Goal: Use online tool/utility: Utilize a website feature to perform a specific function

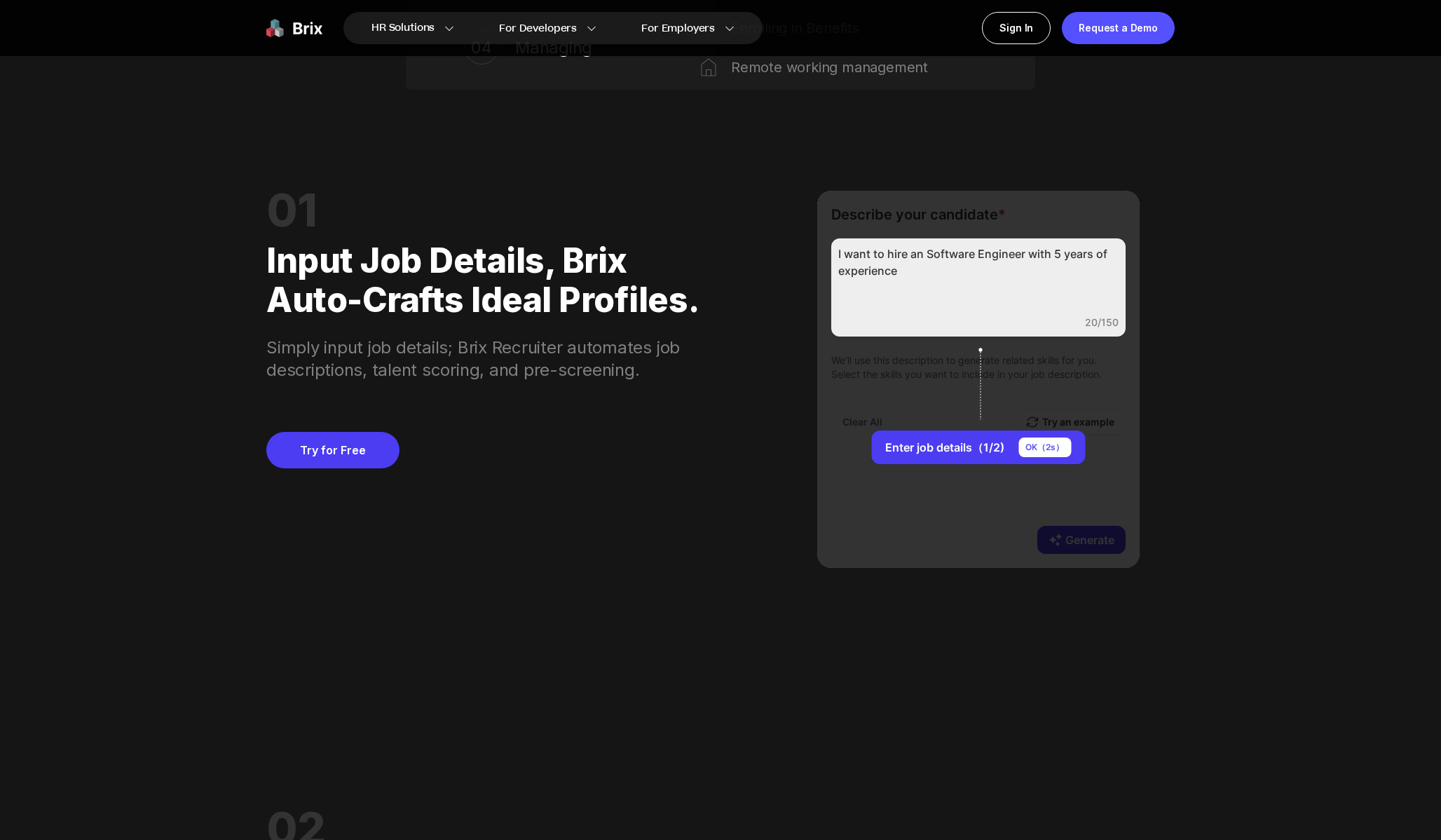
scroll to position [1381, 0]
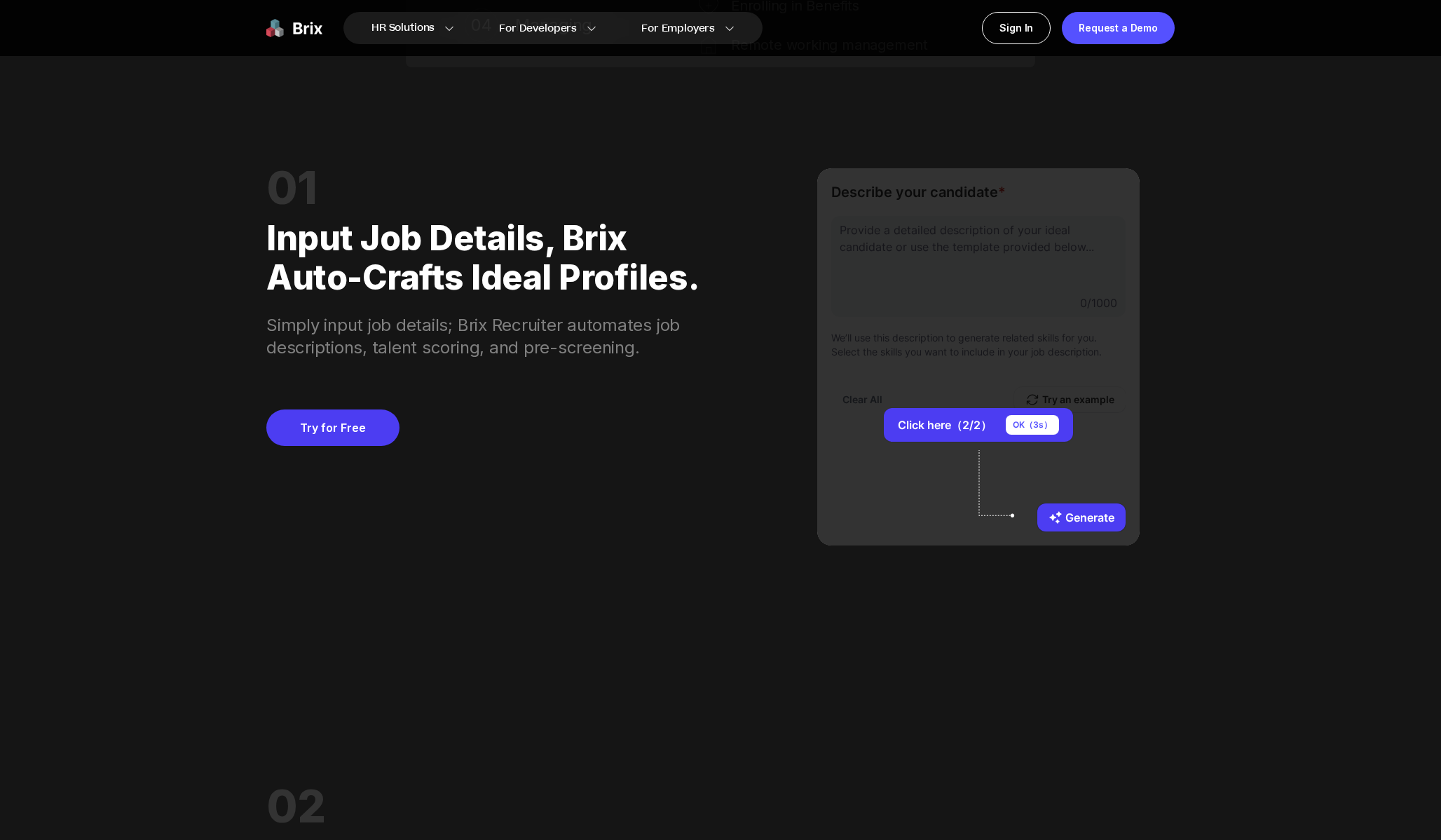
click at [787, 387] on div "01 Input job details, Brix auto-crafts ideal profiles. Simply input job details…" at bounding box center [720, 356] width 908 height 478
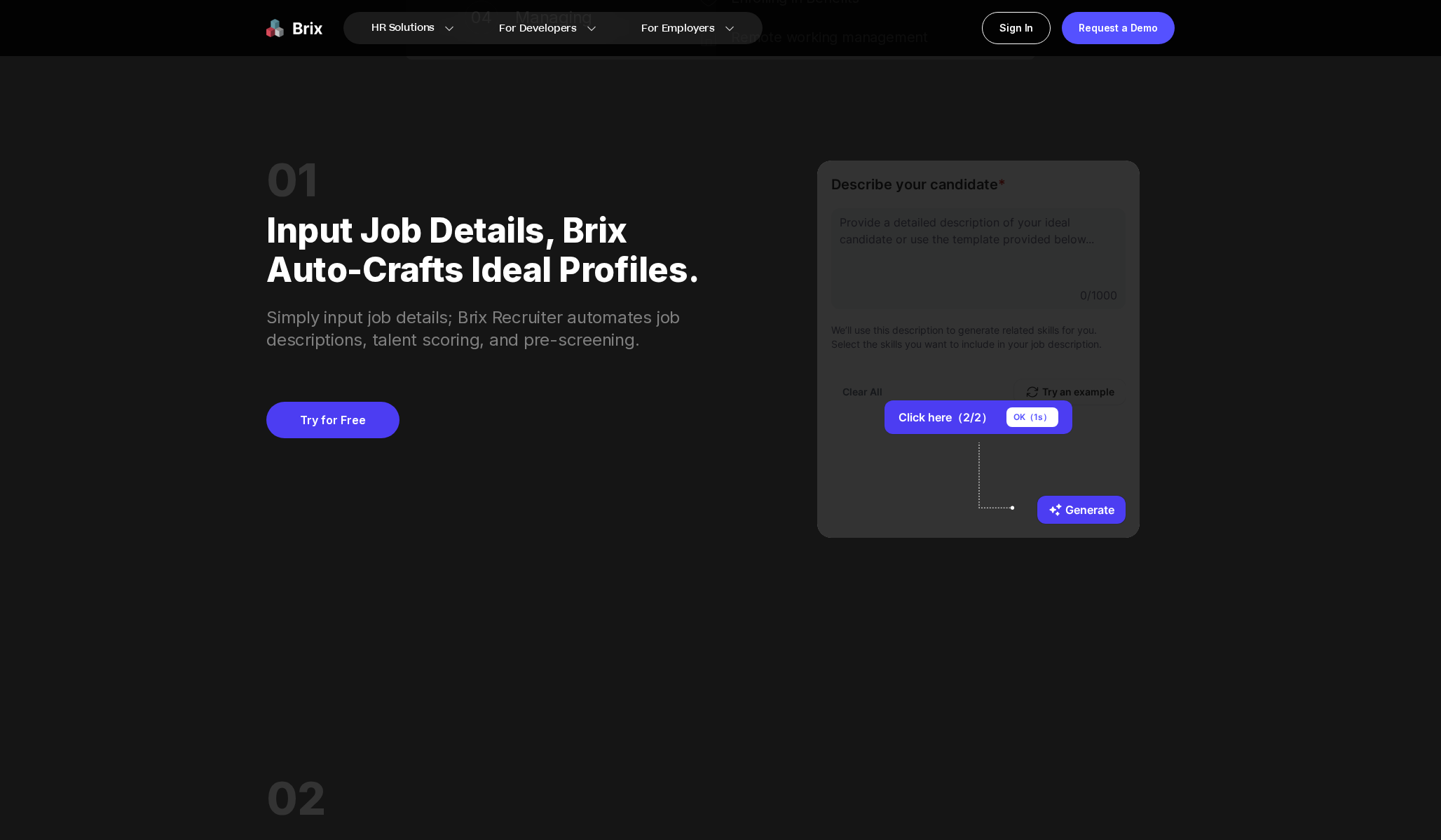
click at [863, 440] on div "Click here（2/2） OK（ 1 s） Generate" at bounding box center [978, 348] width 323 height 377
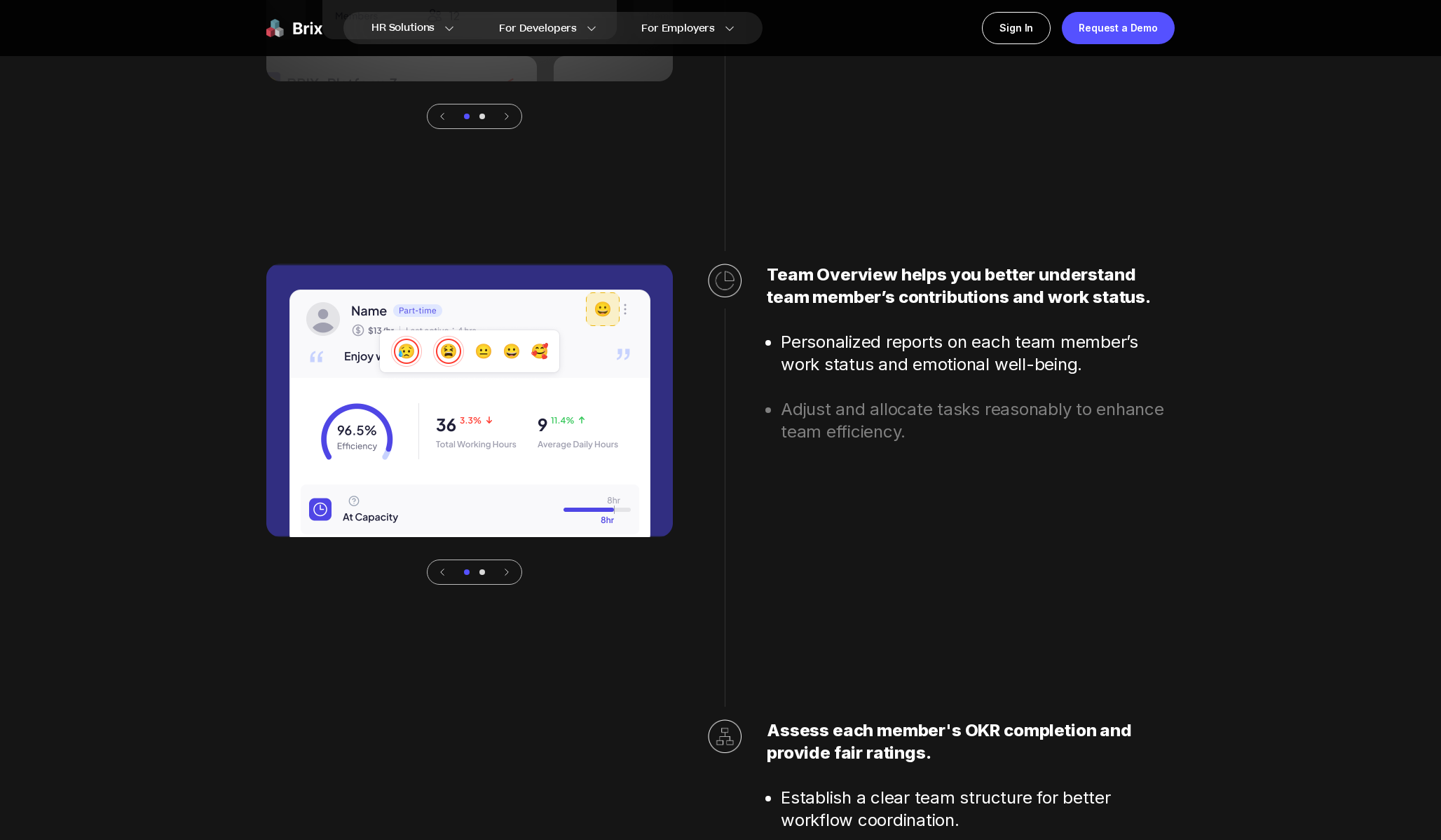
scroll to position [4604, 0]
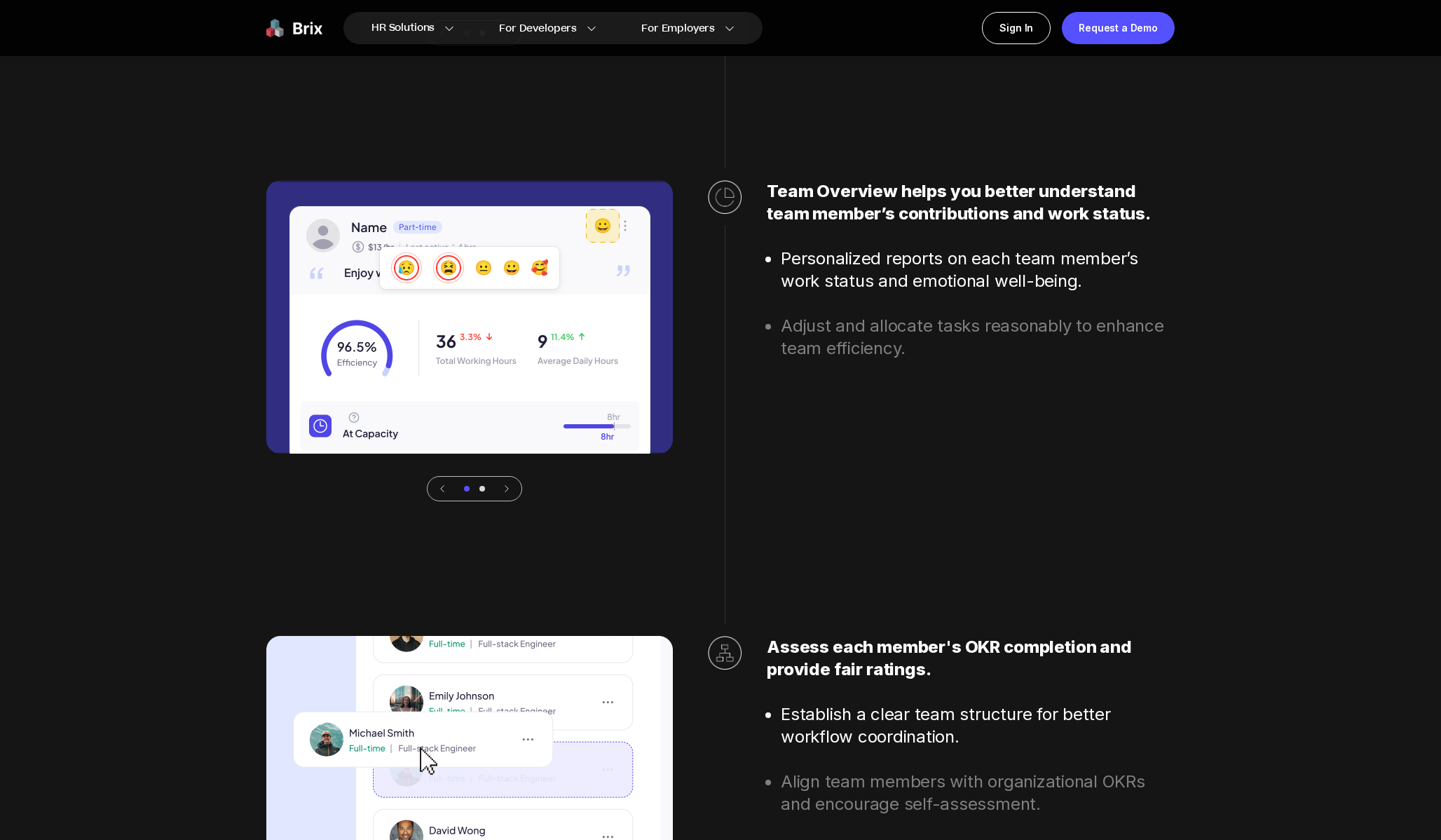
click at [481, 488] on div at bounding box center [482, 489] width 6 height 6
click at [509, 492] on icon at bounding box center [507, 489] width 10 height 10
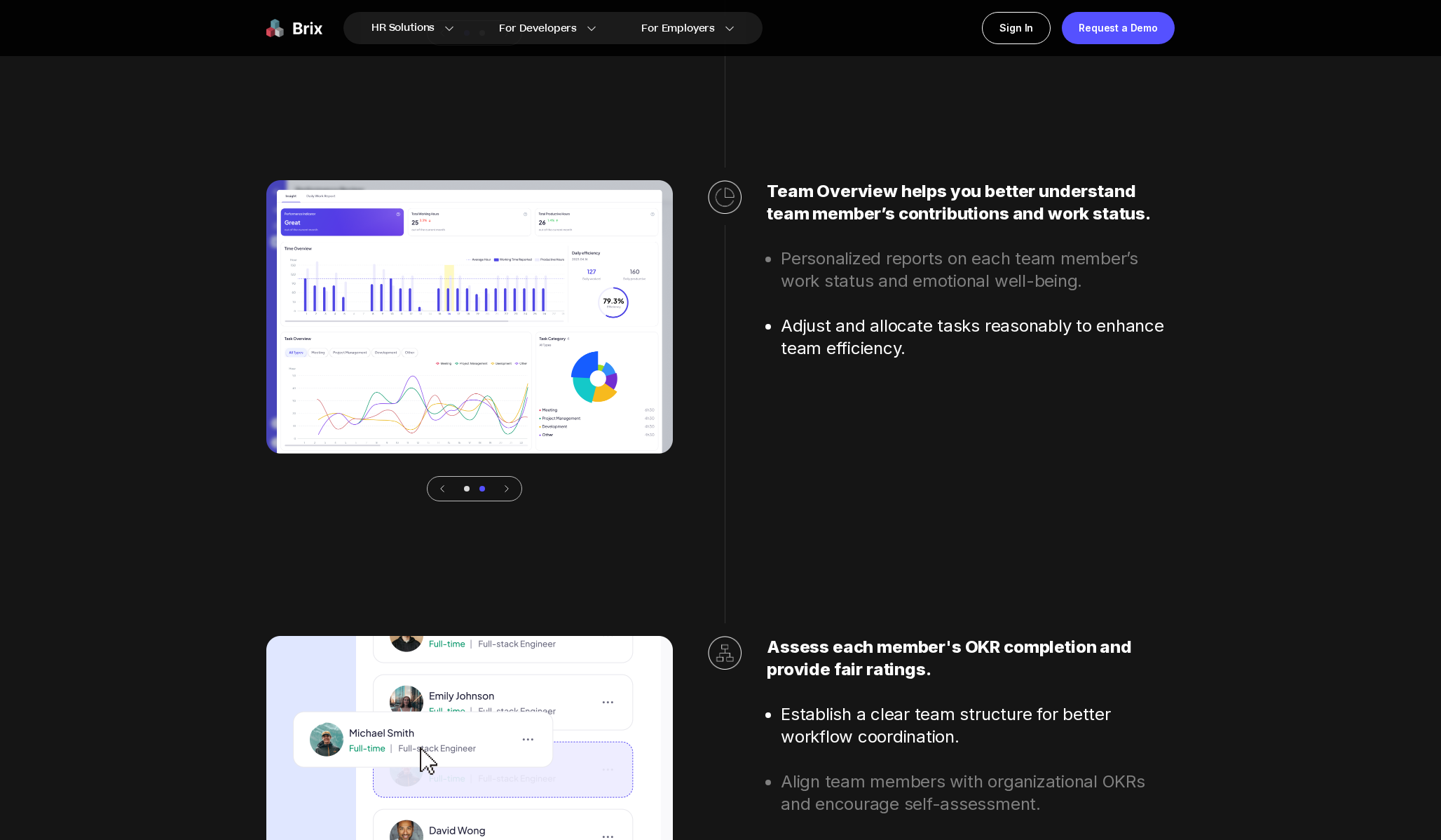
click at [440, 493] on icon at bounding box center [443, 489] width 10 height 10
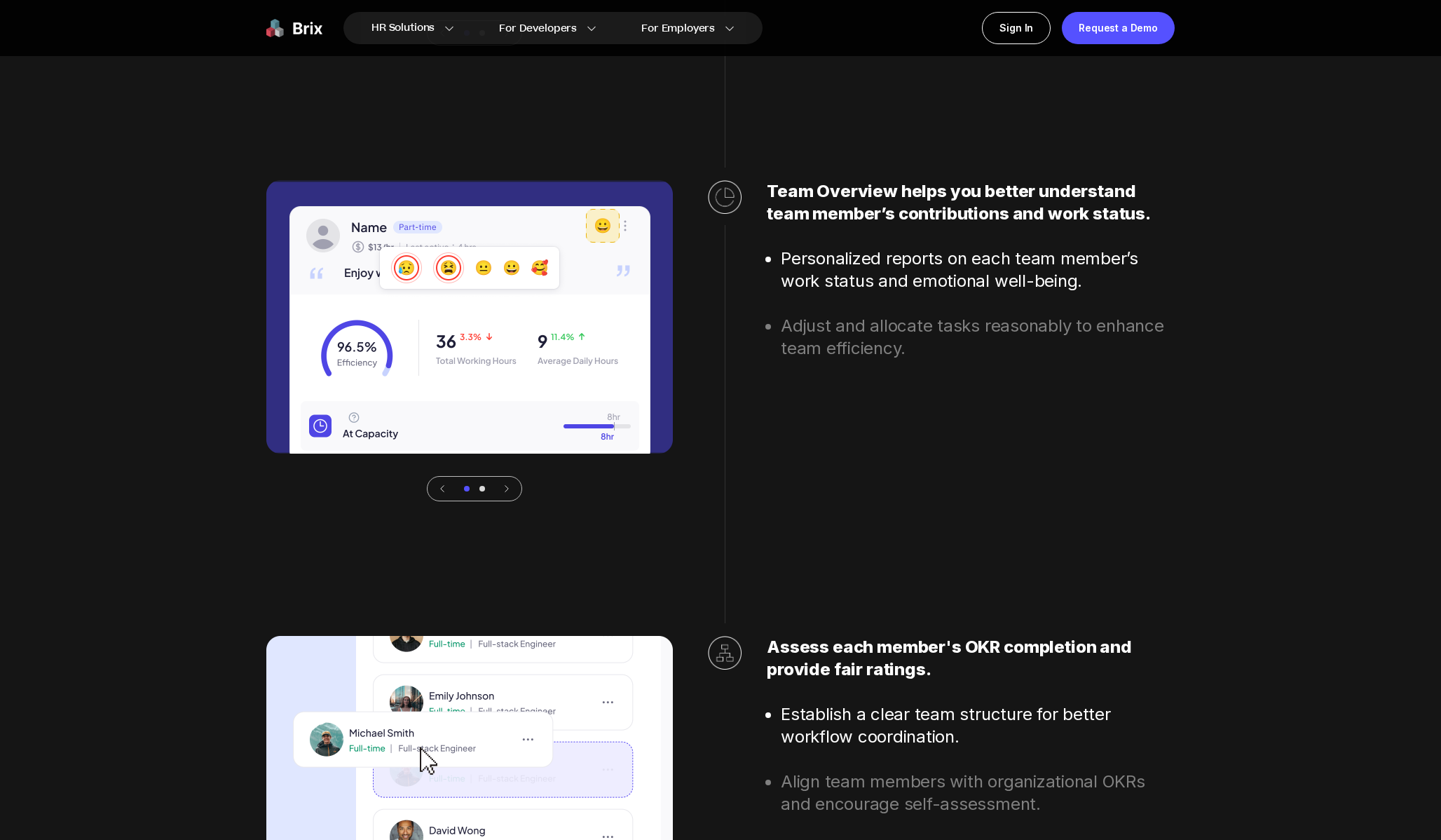
click at [512, 491] on div at bounding box center [475, 489] width 95 height 25
click at [507, 491] on icon at bounding box center [507, 489] width 10 height 10
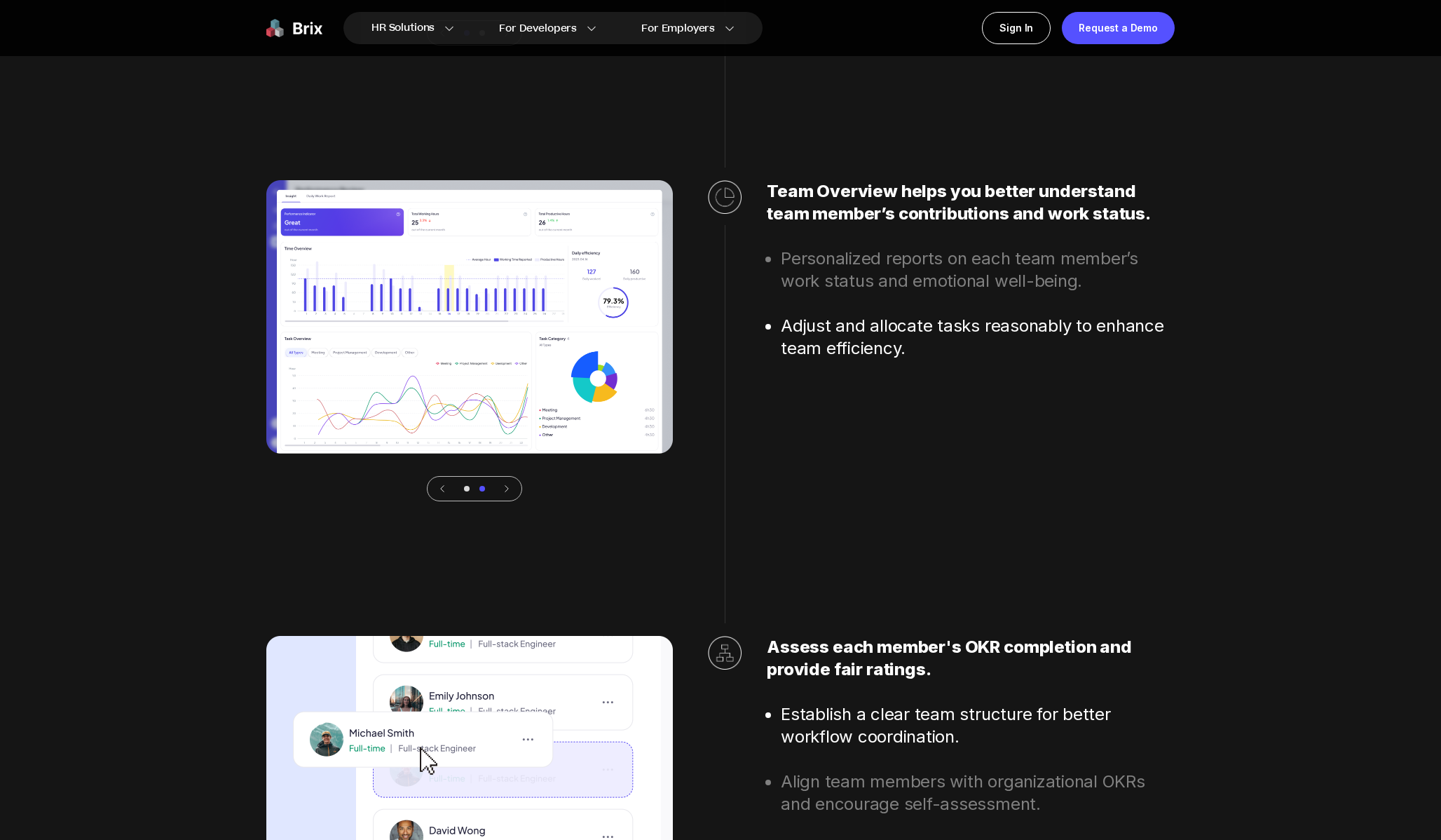
click at [544, 526] on div "Stay updated on your team's project progress with [PERSON_NAME] Integration. Bo…" at bounding box center [720, 341] width 908 height 1232
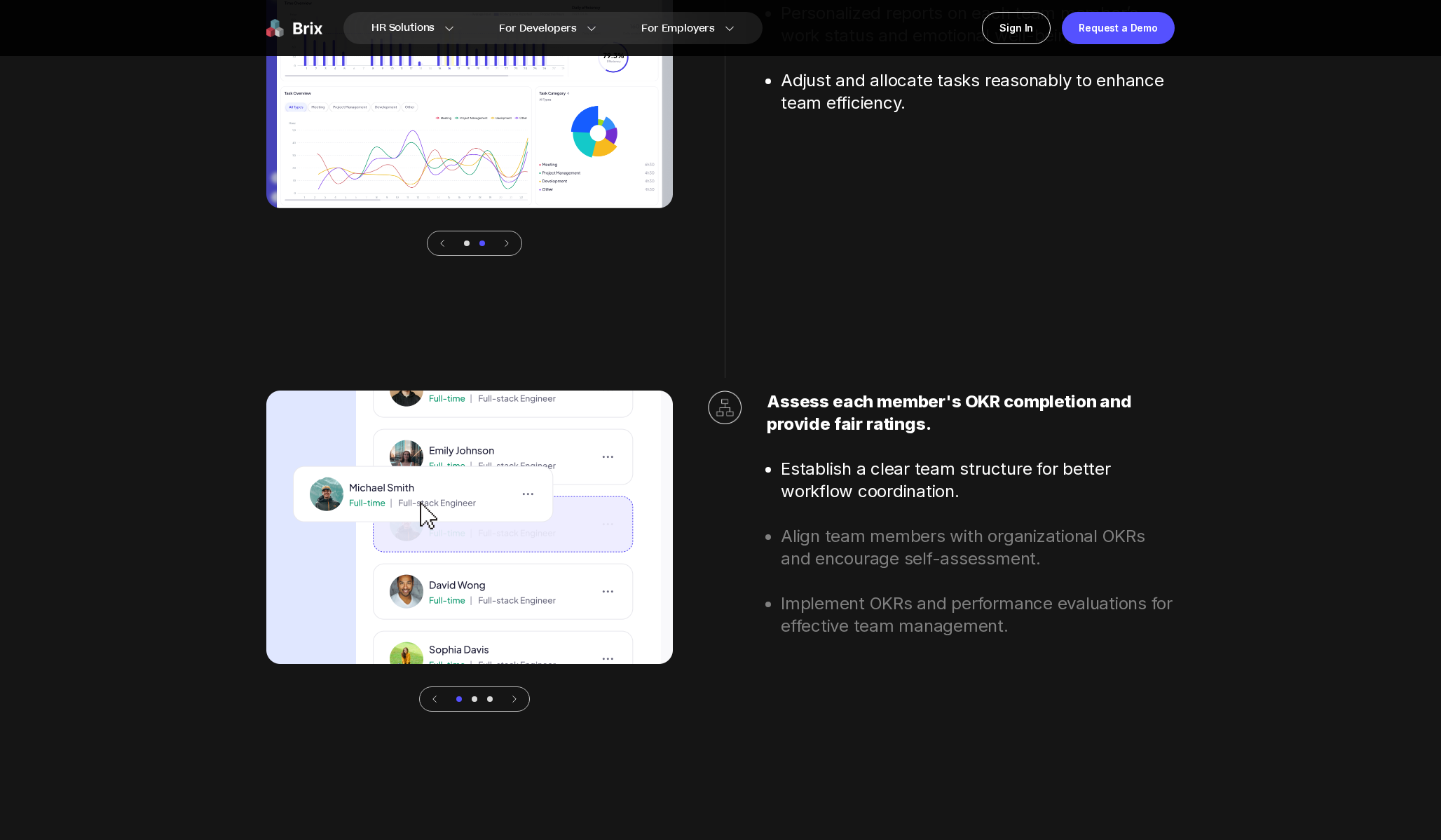
scroll to position [4981, 0]
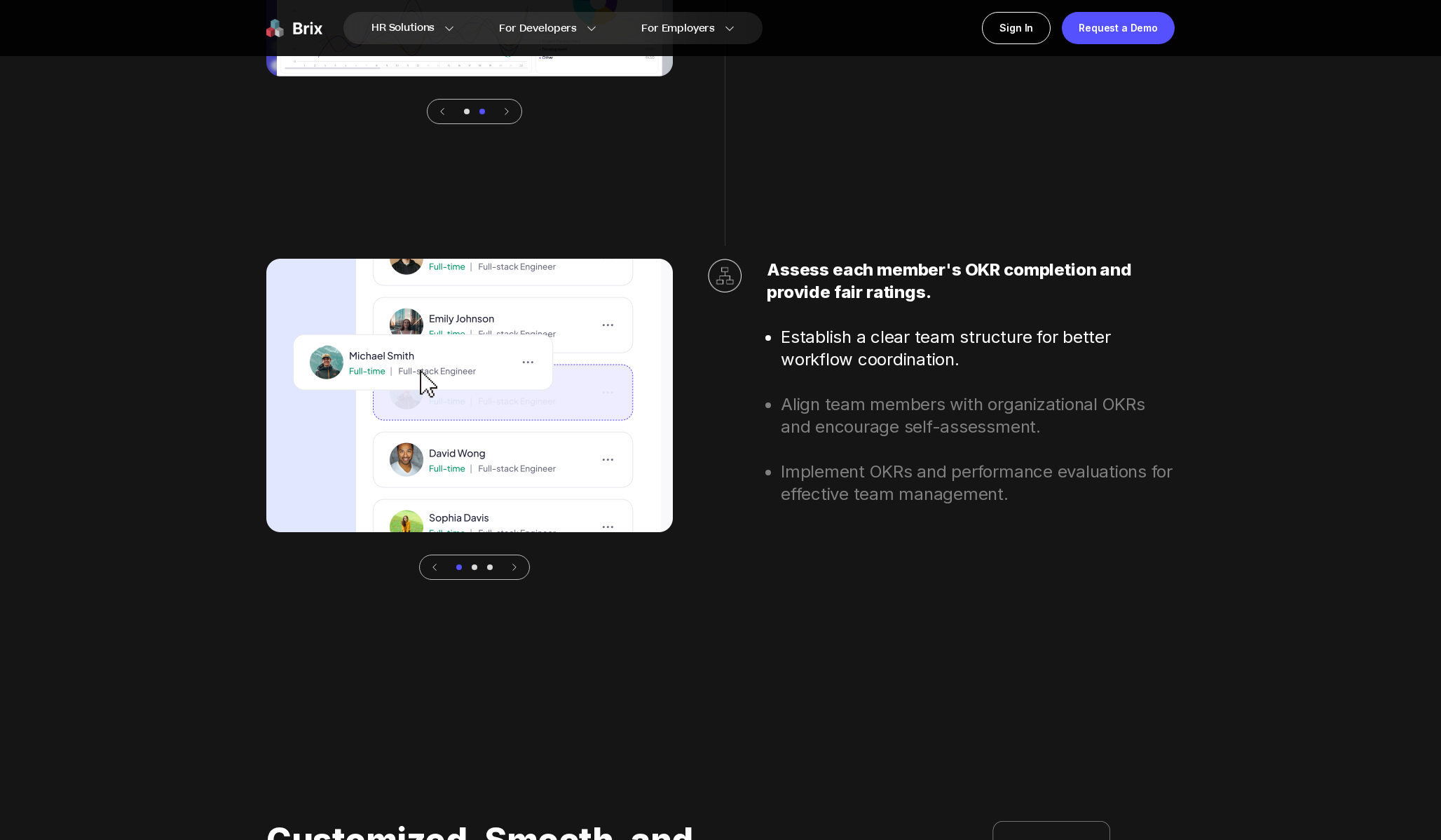
click at [475, 568] on div at bounding box center [474, 567] width 6 height 6
click at [473, 567] on div at bounding box center [474, 567] width 6 height 6
click at [490, 567] on div at bounding box center [489, 567] width 6 height 6
click at [515, 567] on icon at bounding box center [514, 567] width 2 height 7
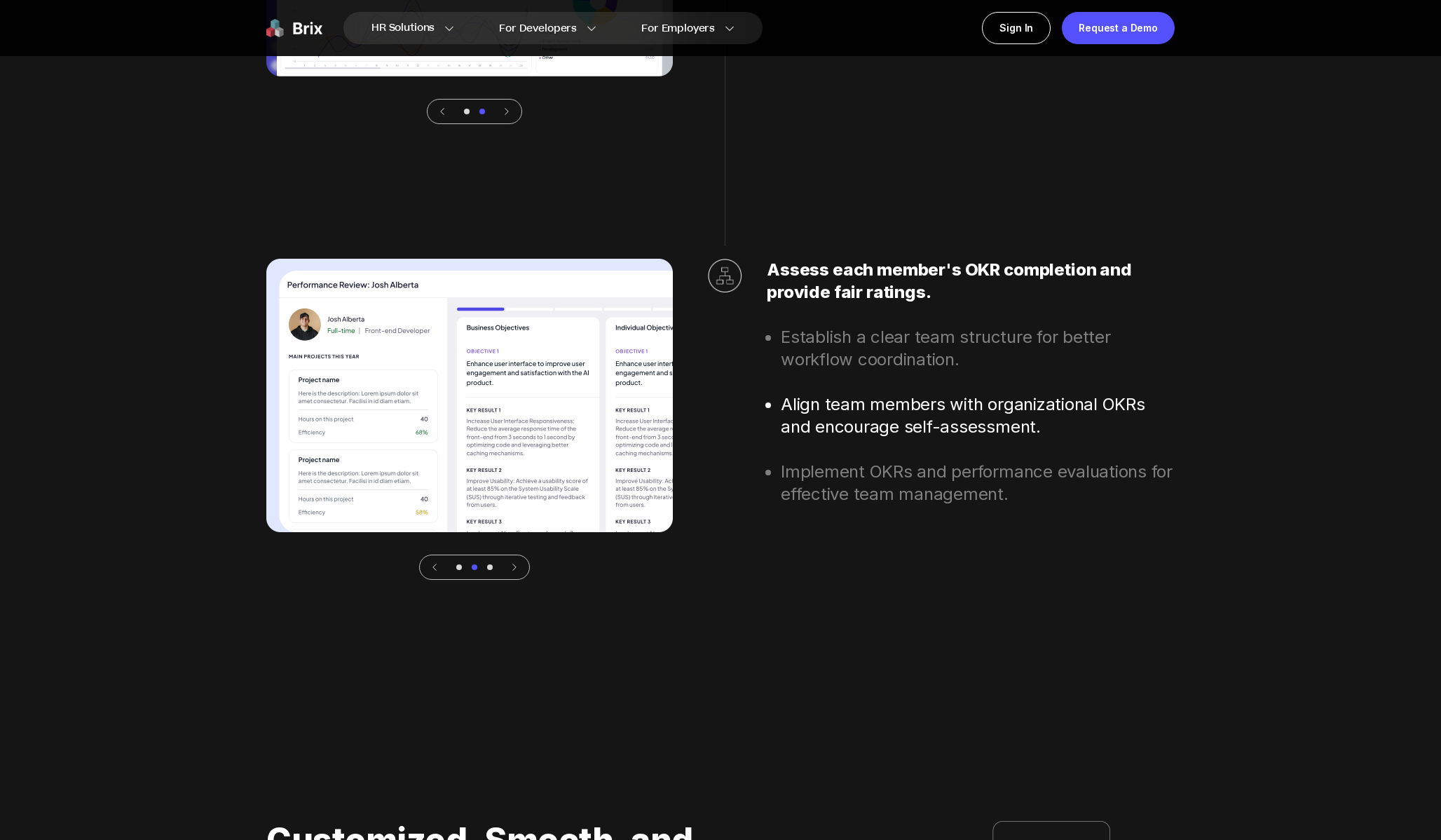
click at [515, 567] on icon at bounding box center [514, 567] width 2 height 7
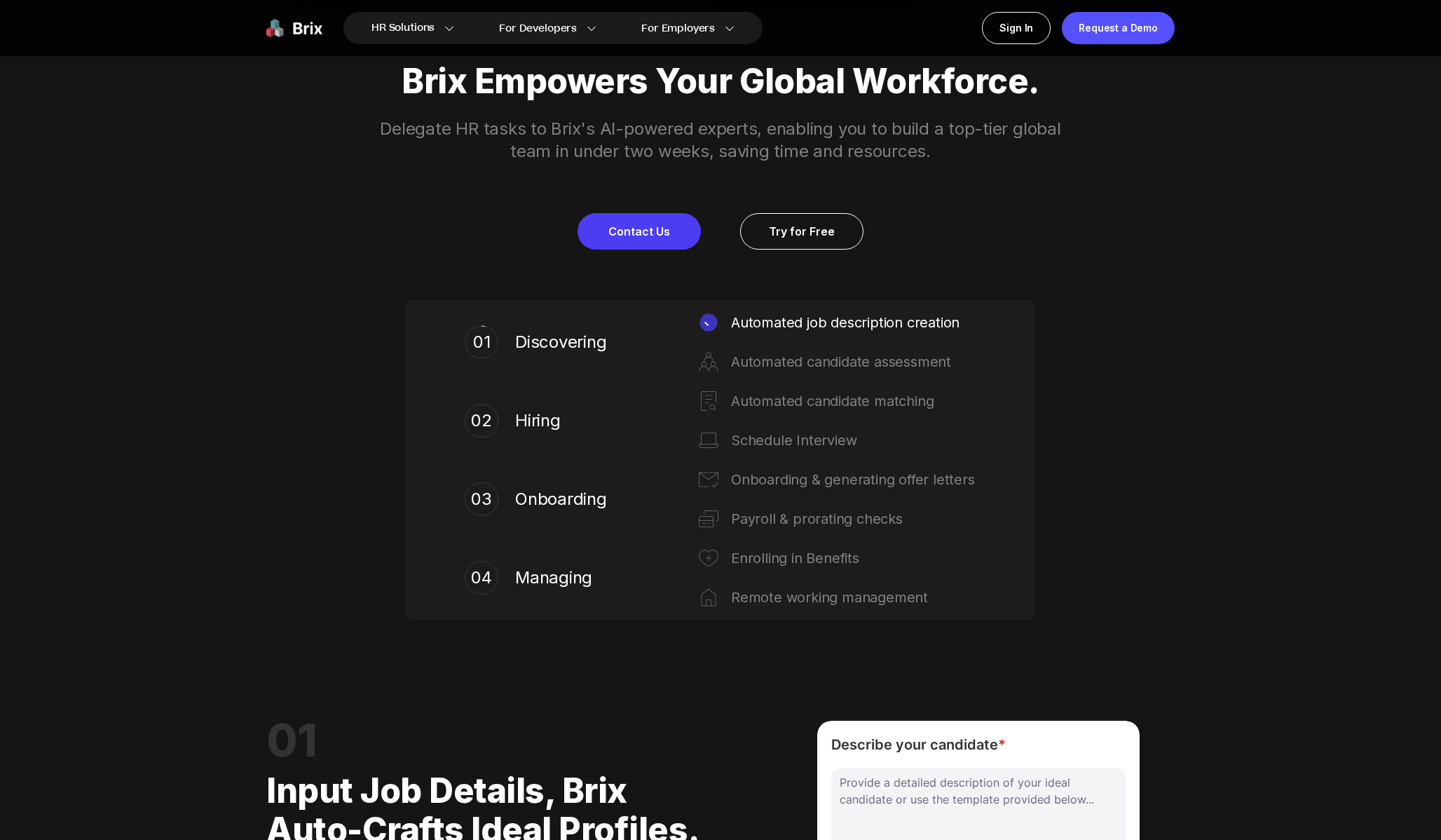
scroll to position [0, 0]
